Goal: Task Accomplishment & Management: Use online tool/utility

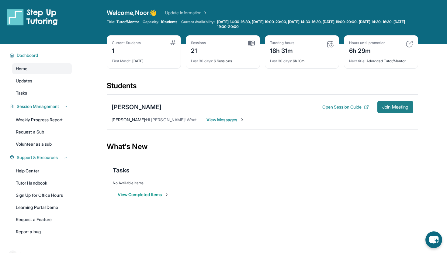
click at [384, 109] on span "Join Meeting" at bounding box center [395, 107] width 26 height 4
click at [250, 42] on img at bounding box center [251, 42] width 7 height 5
click at [332, 106] on button "Open Session Guide" at bounding box center [345, 107] width 47 height 6
click at [113, 21] on span "Title:" at bounding box center [111, 21] width 9 height 5
click at [176, 14] on link "Update Information" at bounding box center [186, 13] width 43 height 6
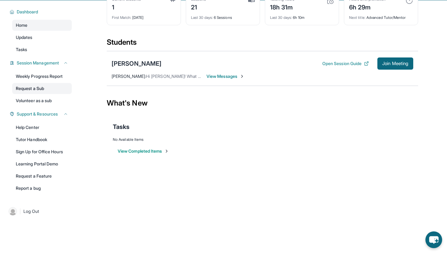
scroll to position [44, 0]
click at [241, 76] on span "View Messages" at bounding box center [226, 76] width 38 height 6
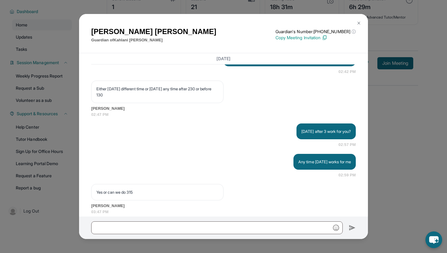
scroll to position [740, 0]
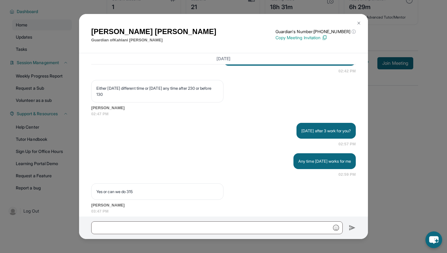
click at [316, 37] on p "Copy Meeting Invitation" at bounding box center [316, 38] width 80 height 6
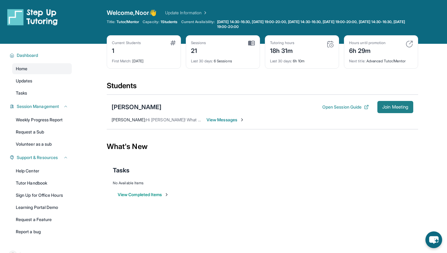
click at [391, 109] on span "Join Meeting" at bounding box center [395, 107] width 26 height 4
click at [217, 121] on span "View Messages" at bounding box center [226, 120] width 38 height 6
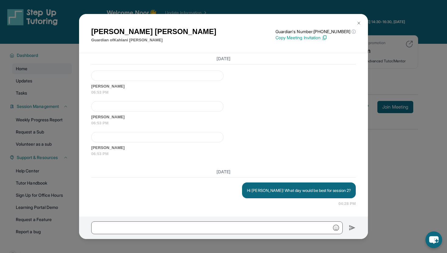
scroll to position [14165, 0]
click at [327, 40] on img at bounding box center [324, 37] width 5 height 5
click at [359, 20] on button at bounding box center [359, 23] width 12 height 12
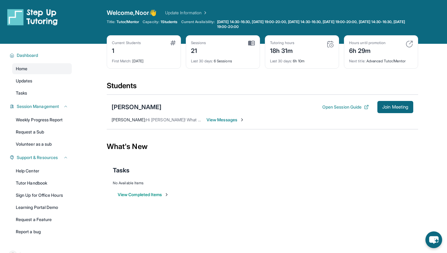
click at [227, 118] on span "View Messages" at bounding box center [226, 120] width 38 height 6
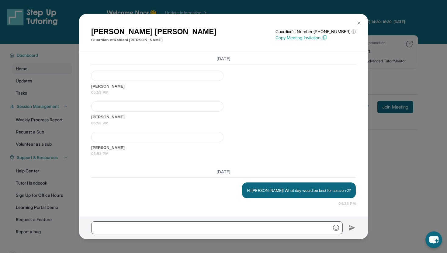
click at [359, 21] on img at bounding box center [358, 23] width 5 height 5
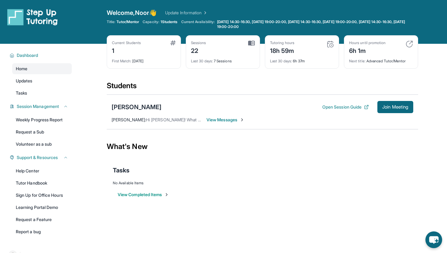
click at [238, 168] on div "Tasks" at bounding box center [262, 170] width 299 height 9
click at [41, 120] on link "Weekly Progress Report" at bounding box center [42, 119] width 60 height 11
